Goal: Transaction & Acquisition: Book appointment/travel/reservation

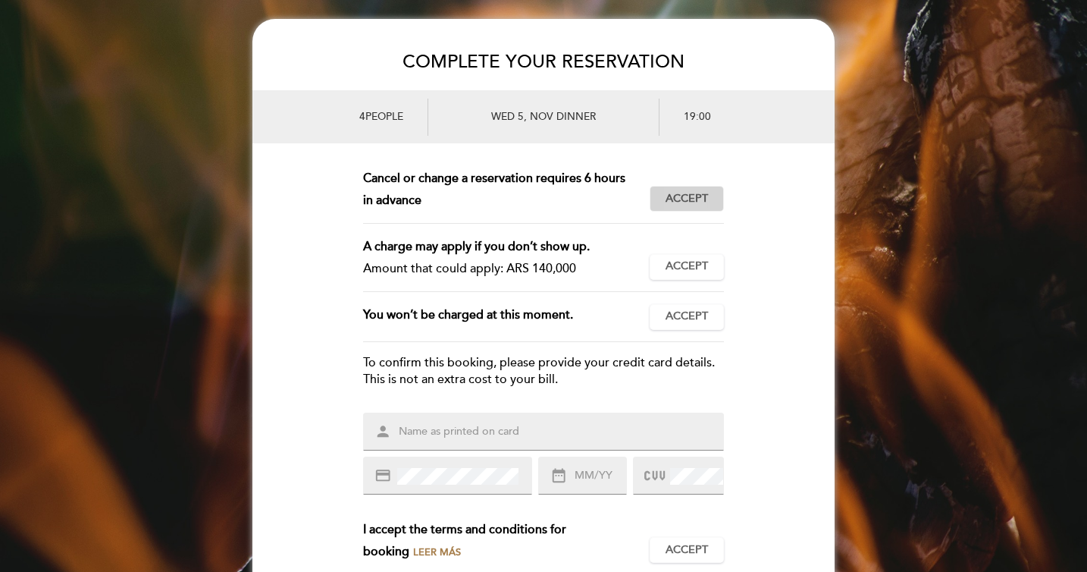
click at [677, 193] on span "Accept" at bounding box center [687, 199] width 42 height 16
click at [671, 263] on span "Accept" at bounding box center [687, 267] width 42 height 16
click at [680, 313] on span "Accept" at bounding box center [687, 317] width 42 height 16
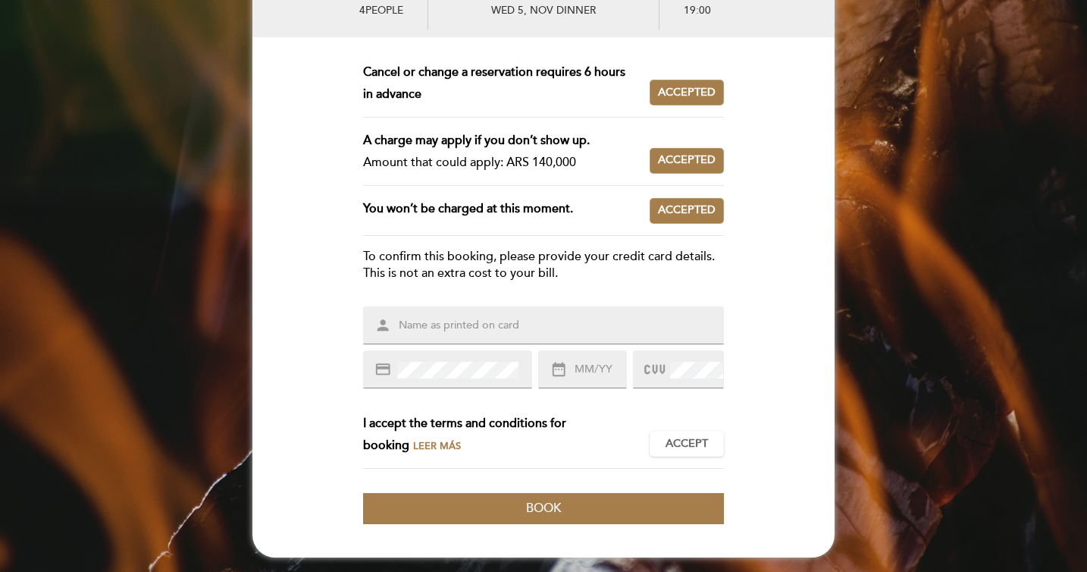
click at [511, 295] on form "This reservation requires a prepayment. Amount to be paid: ARS 140,000 Accept A…" at bounding box center [543, 292] width 582 height 462
click at [473, 328] on input "text" at bounding box center [561, 325] width 329 height 17
type input "[PERSON_NAME] [PERSON_NAME]"
type input "12/29"
click at [669, 371] on span at bounding box center [695, 370] width 56 height 18
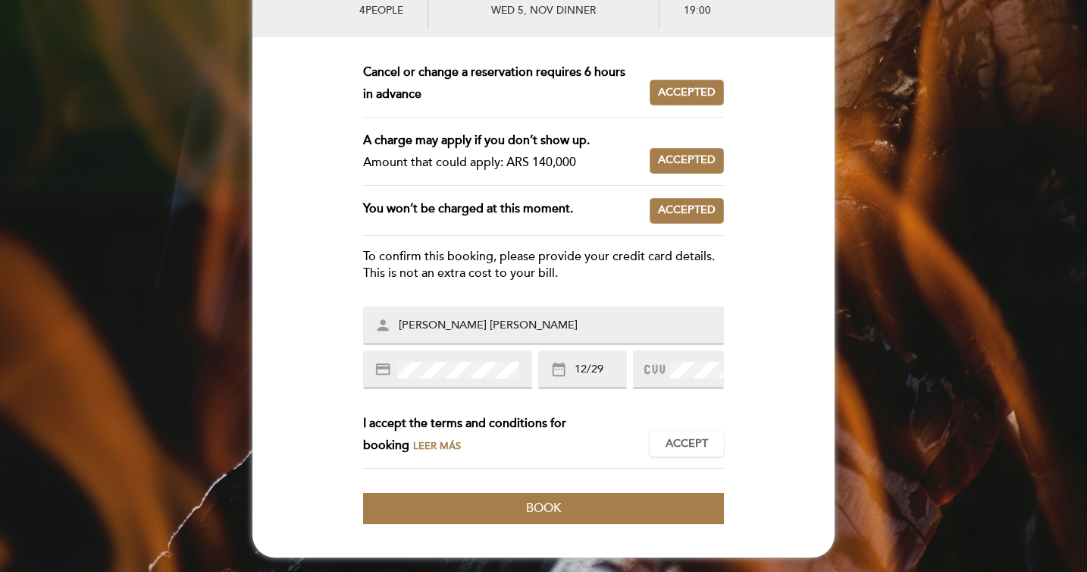
click at [736, 341] on form "This reservation requires a prepayment. Amount to be paid: ARS 140,000 Accept A…" at bounding box center [543, 292] width 582 height 462
click at [682, 443] on span "Accept" at bounding box center [687, 444] width 42 height 16
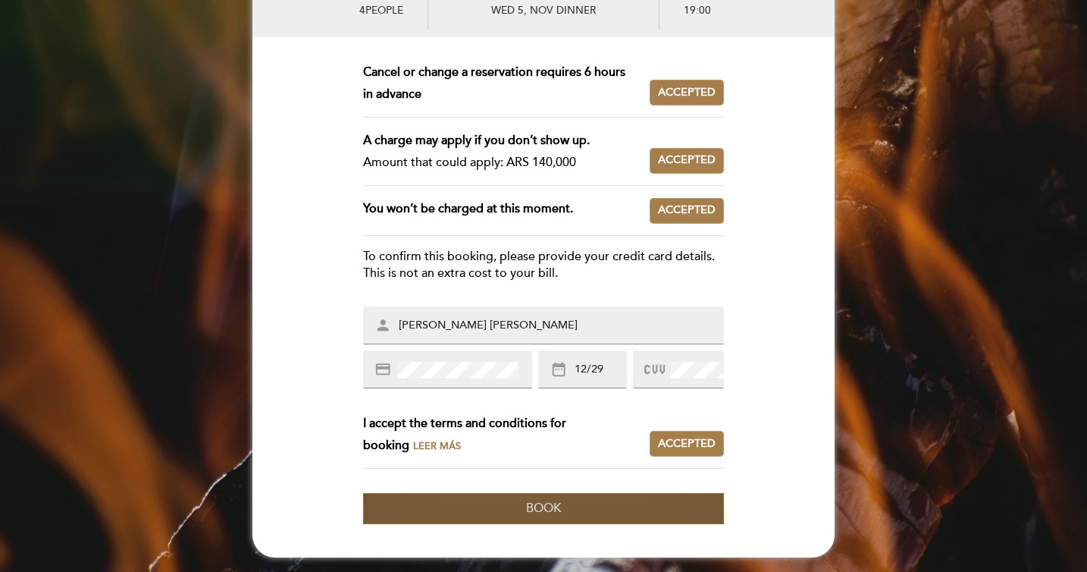
click at [553, 511] on span "Book" at bounding box center [543, 507] width 35 height 15
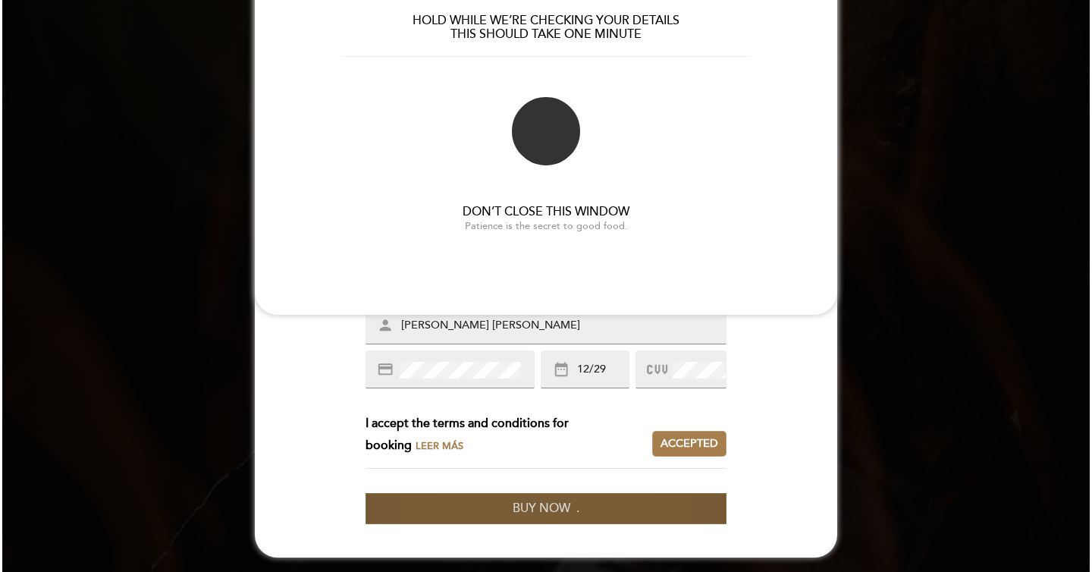
scroll to position [0, 0]
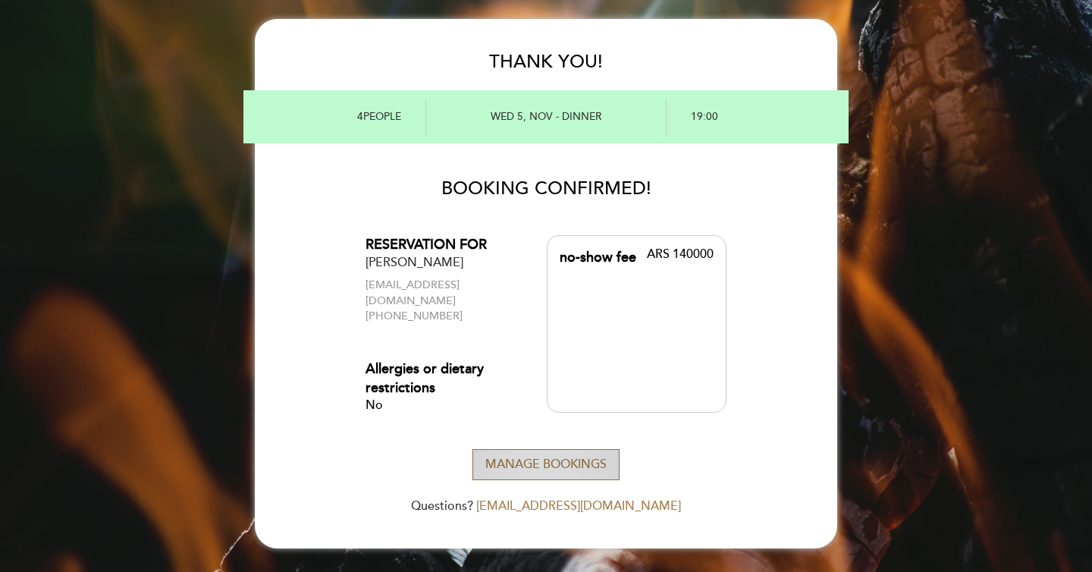
click at [519, 449] on button "Manage Bookings" at bounding box center [545, 464] width 147 height 31
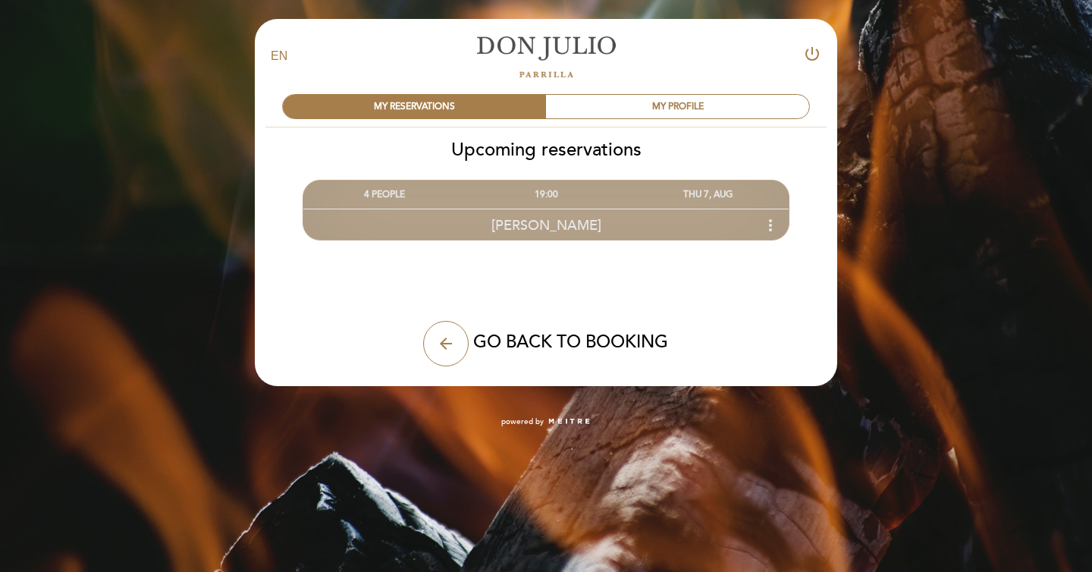
click at [769, 227] on icon "more_vert" at bounding box center [770, 225] width 18 height 18
click at [610, 224] on div "[PERSON_NAME] more_vert" at bounding box center [545, 224] width 485 height 33
click at [771, 227] on icon "more_vert" at bounding box center [770, 225] width 18 height 18
click at [532, 233] on div "[PERSON_NAME] more_vert" at bounding box center [545, 224] width 485 height 33
click at [536, 191] on div "19:00" at bounding box center [545, 194] width 161 height 28
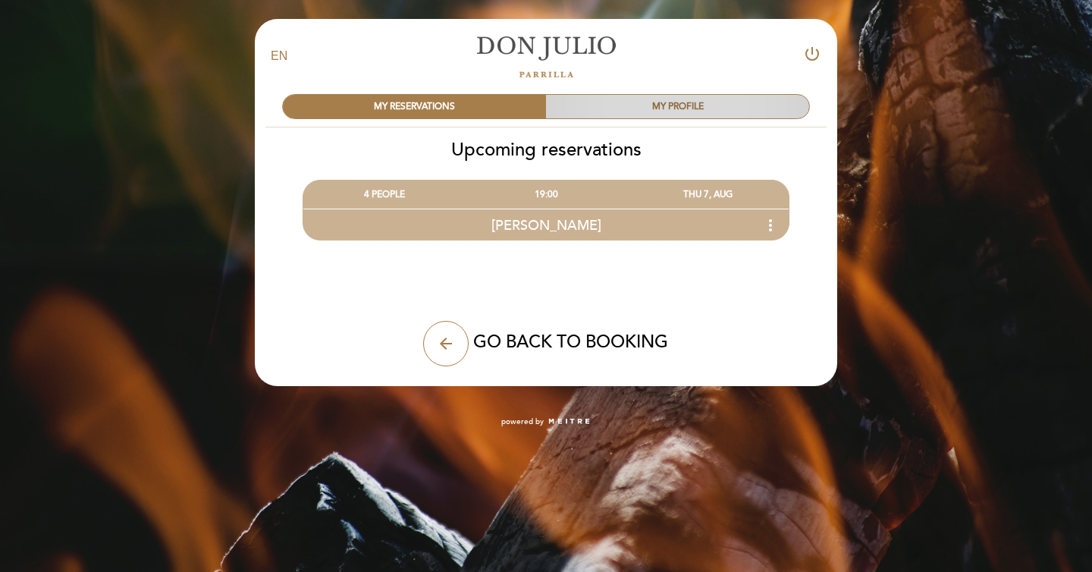
click at [626, 110] on div "MY PROFILE" at bounding box center [677, 107] width 263 height 24
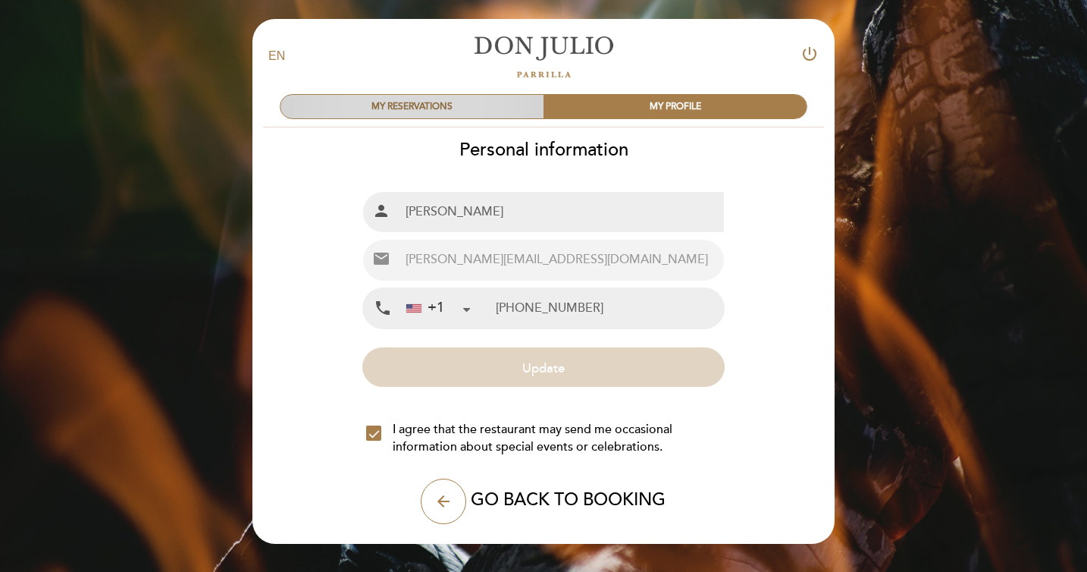
click at [441, 104] on div "MY RESERVATIONS" at bounding box center [411, 107] width 263 height 24
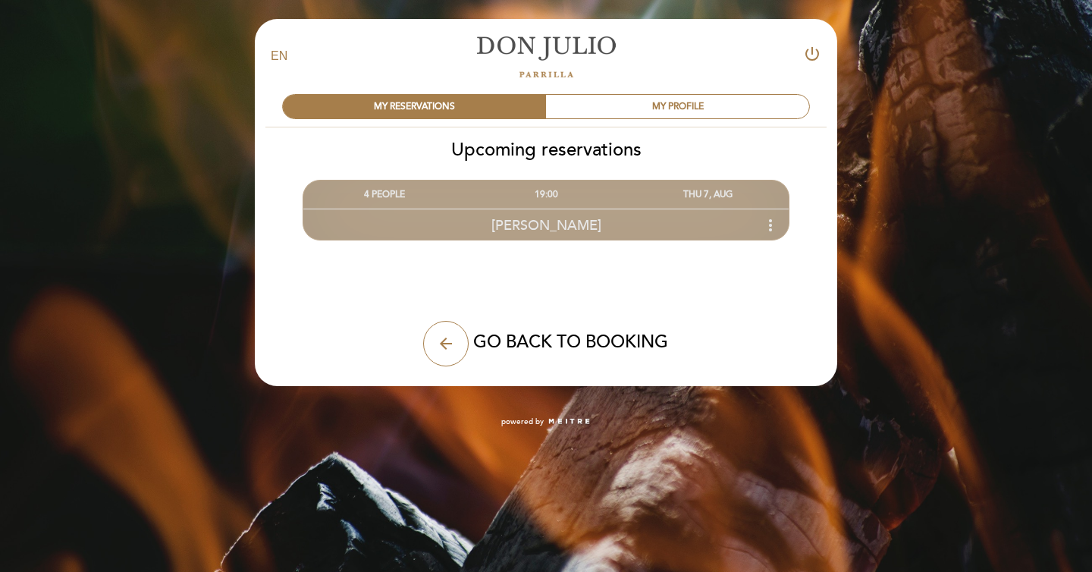
click at [529, 221] on span "[PERSON_NAME]" at bounding box center [546, 225] width 110 height 17
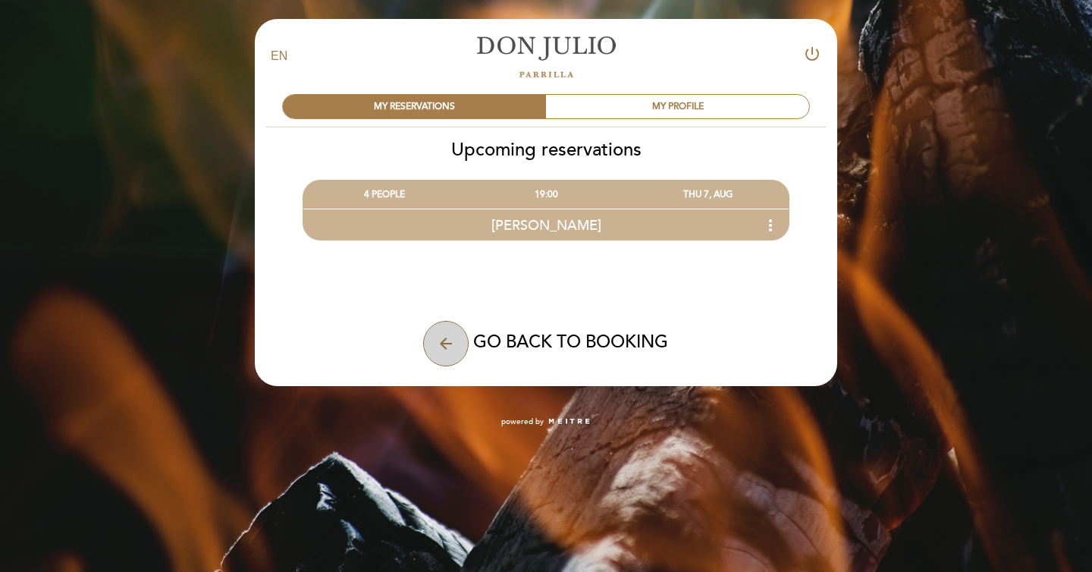
click at [456, 345] on button "arrow_back" at bounding box center [445, 343] width 45 height 45
